Goal: Connect with others: Establish contact or relationships with other users

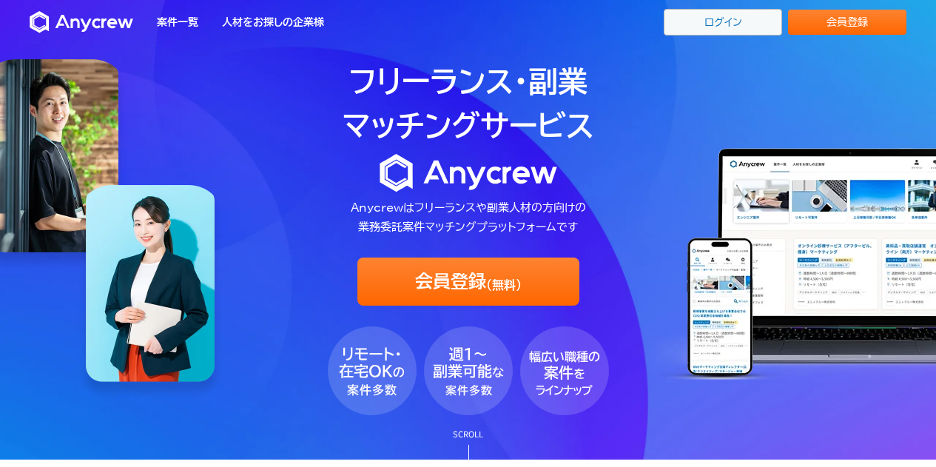
click at [705, 27] on link "ログイン" at bounding box center [723, 22] width 118 height 27
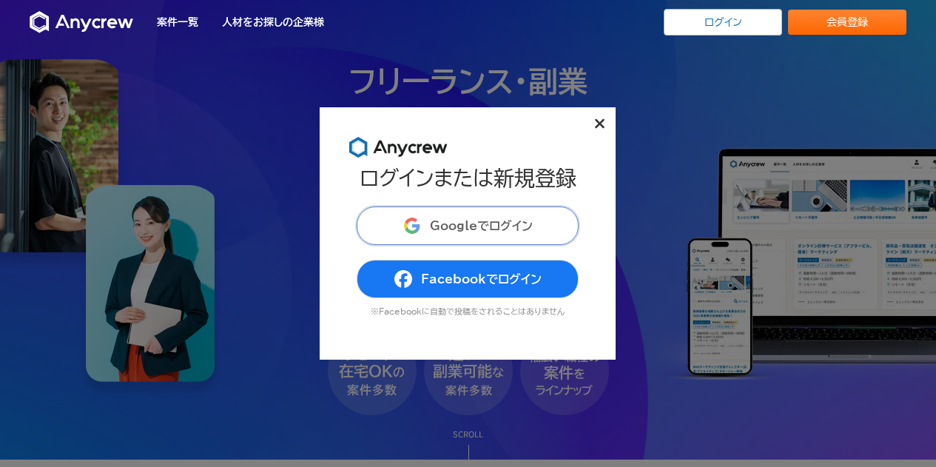
click at [468, 221] on span "Googleでログイン" at bounding box center [481, 226] width 103 height 12
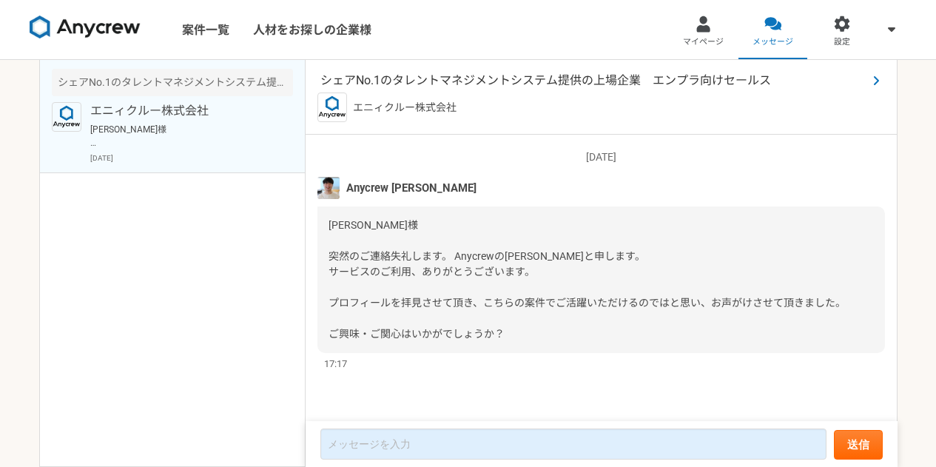
click at [467, 83] on span "シェアNo.1のタレントマネジメントシステム提供の上場企業　エンプラ向けセールス" at bounding box center [593, 81] width 547 height 18
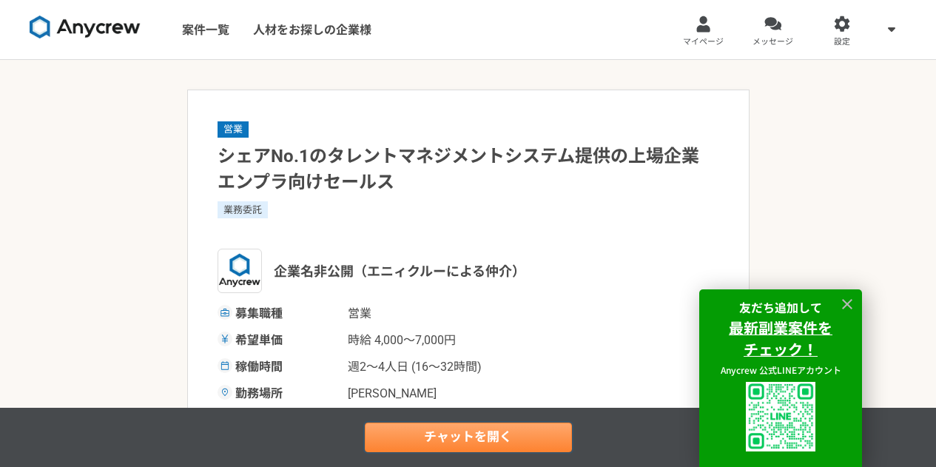
click at [482, 427] on link "チャットを開く" at bounding box center [468, 438] width 207 height 30
